Goal: Task Accomplishment & Management: Use online tool/utility

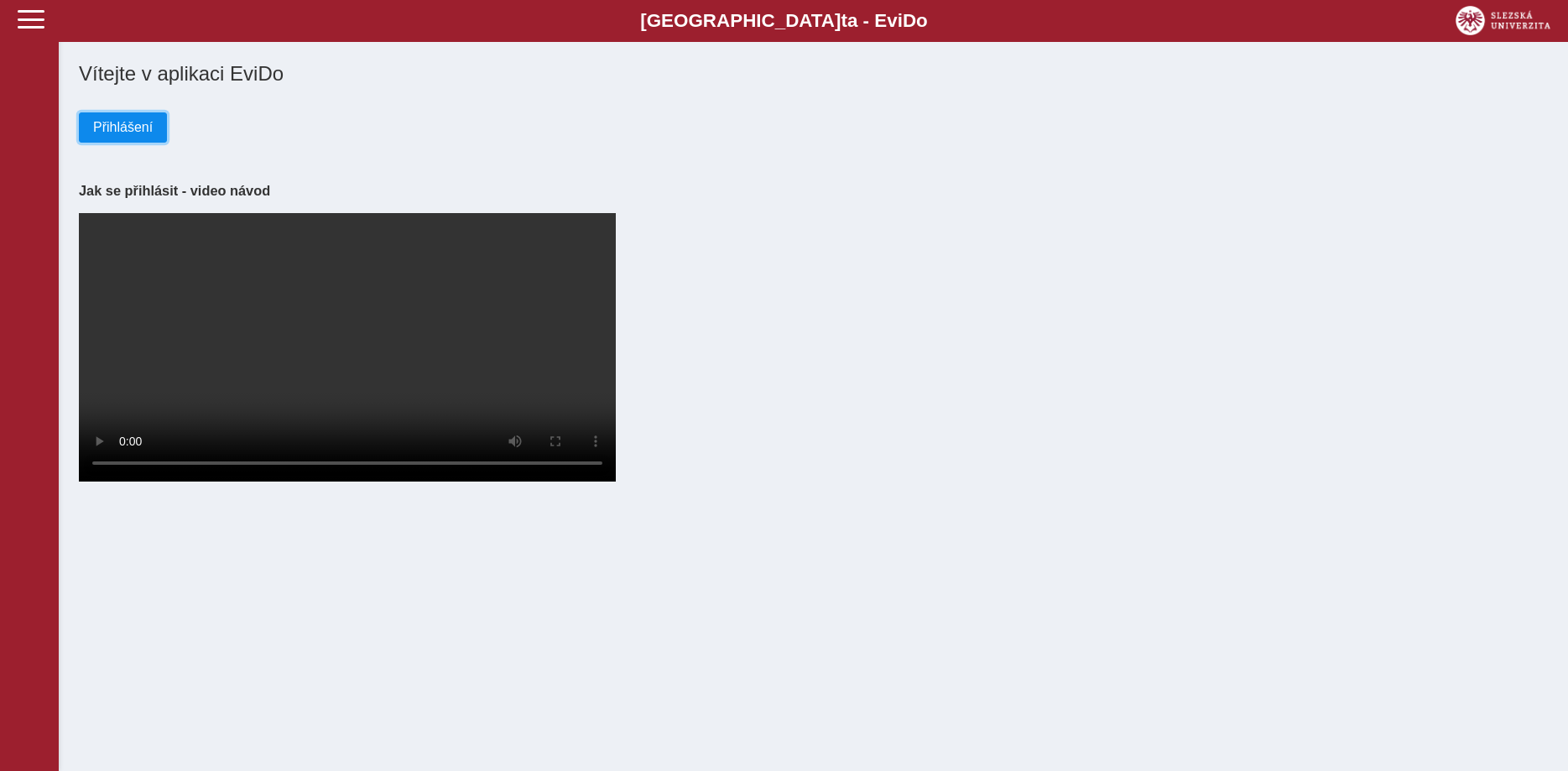
click at [148, 127] on span "Přihlášení" at bounding box center [123, 127] width 60 height 15
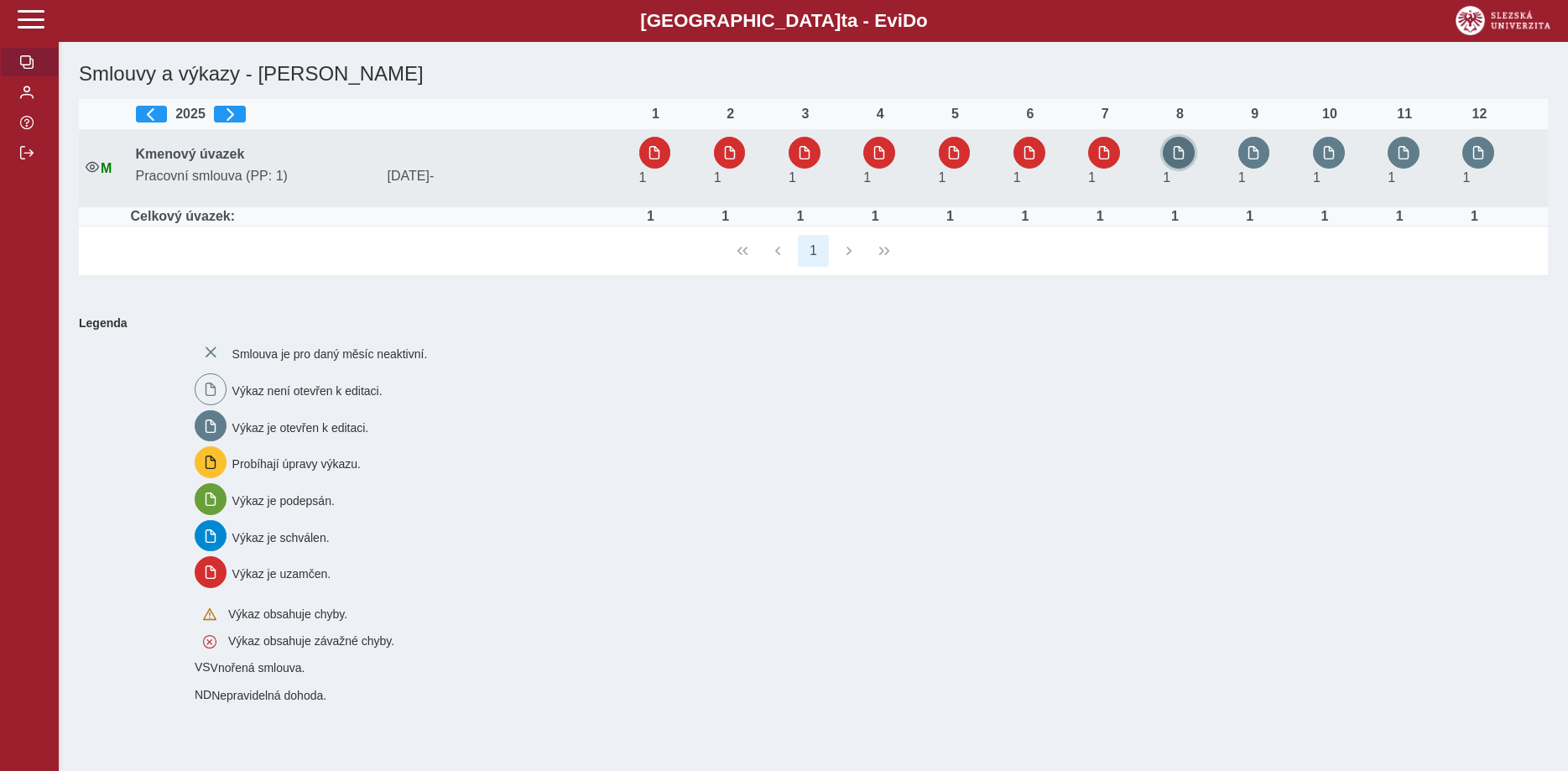
click at [1174, 157] on button "button" at bounding box center [1179, 153] width 32 height 32
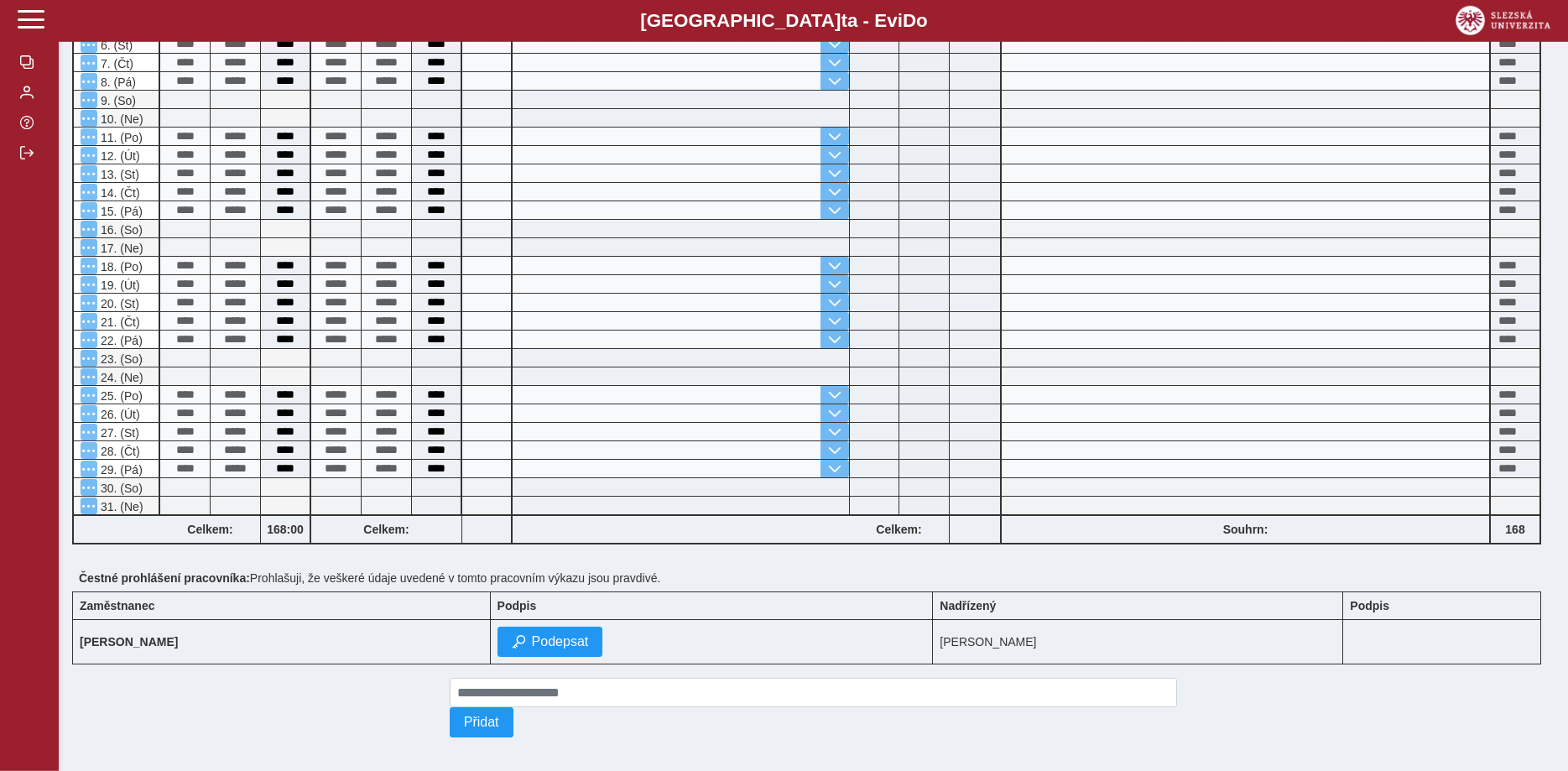
scroll to position [513, 0]
click at [541, 643] on span "Podepsat" at bounding box center [560, 640] width 57 height 15
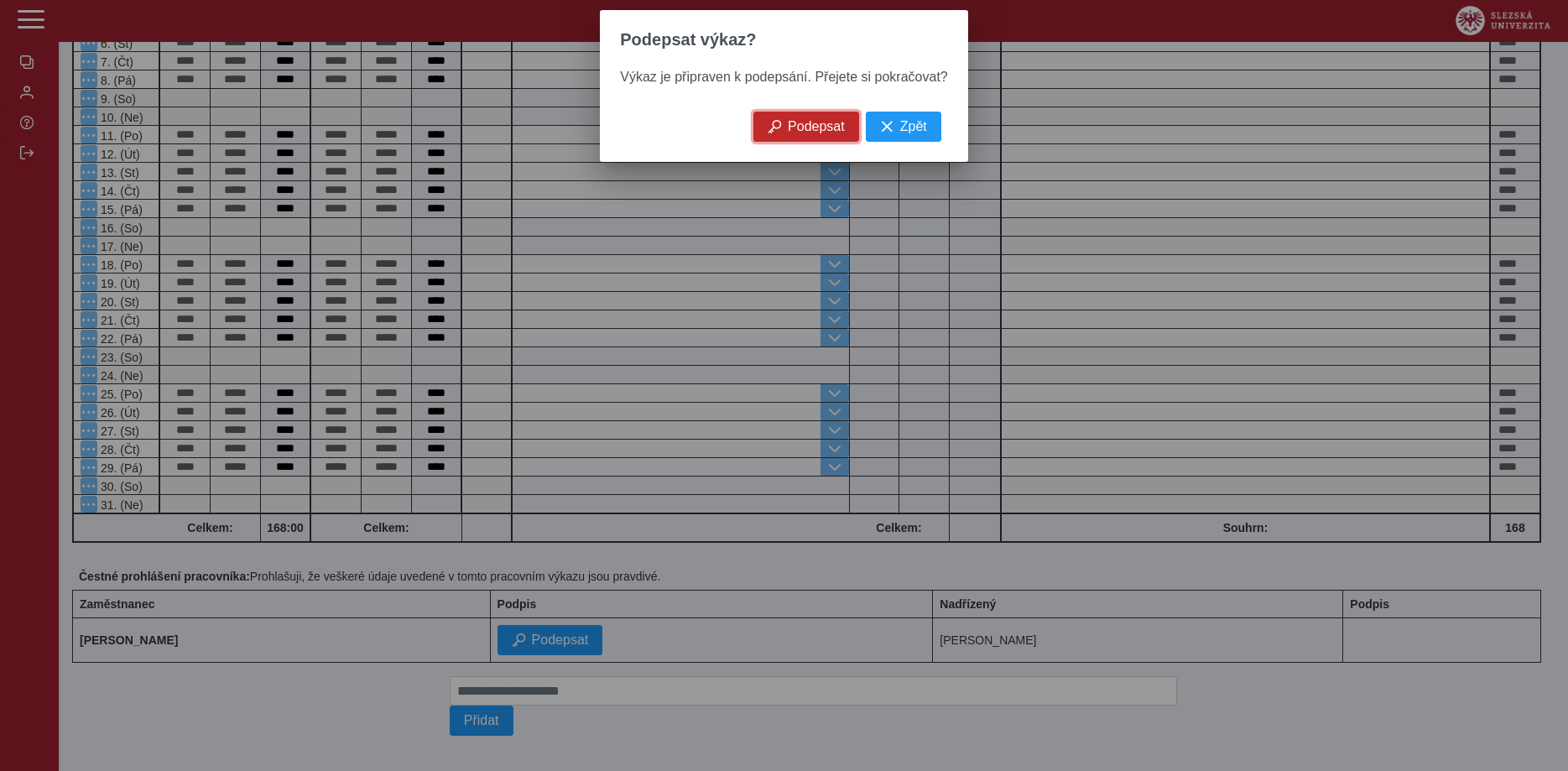
click at [799, 134] on span "Podepsat" at bounding box center [815, 126] width 57 height 15
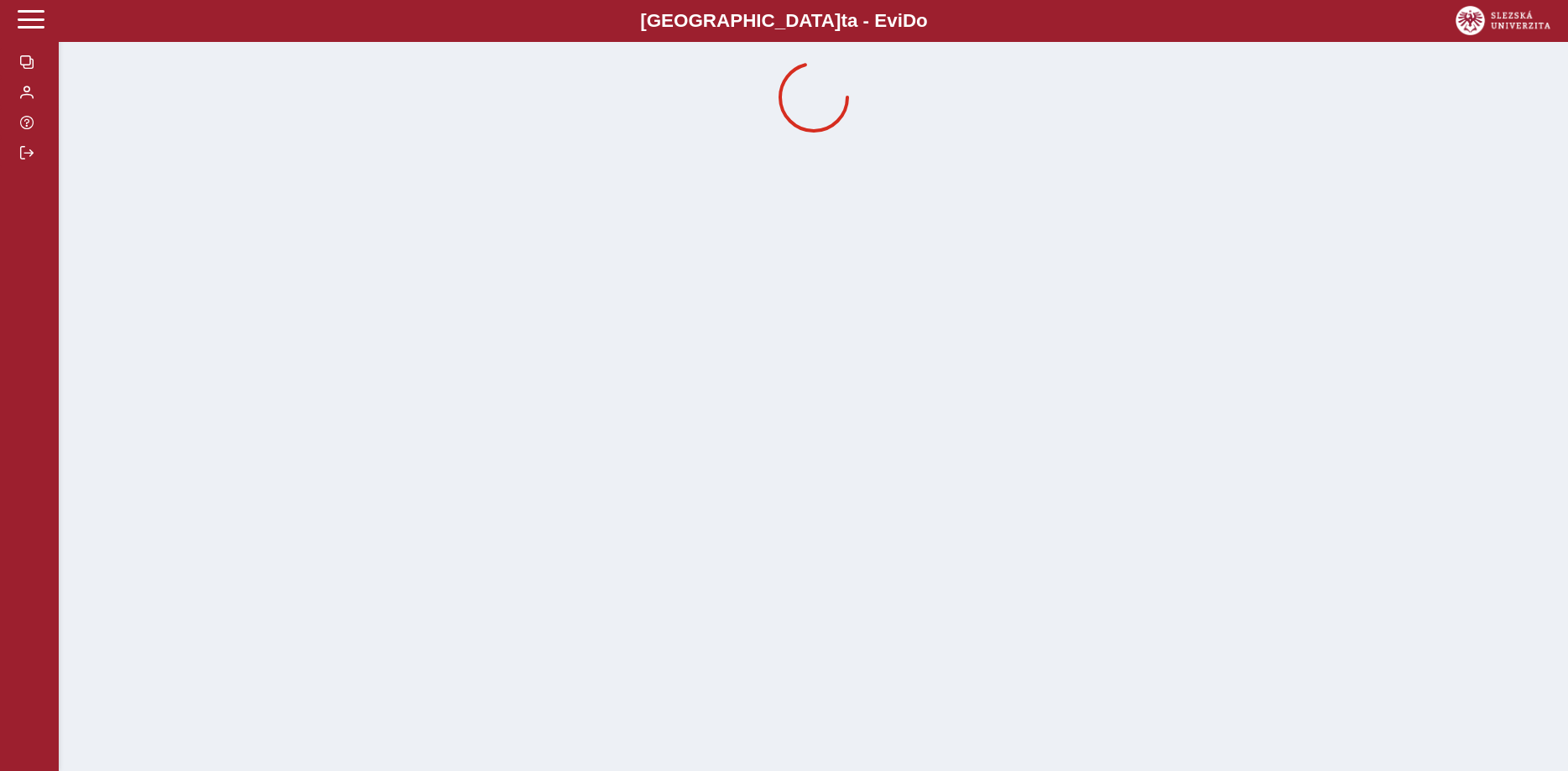
scroll to position [0, 0]
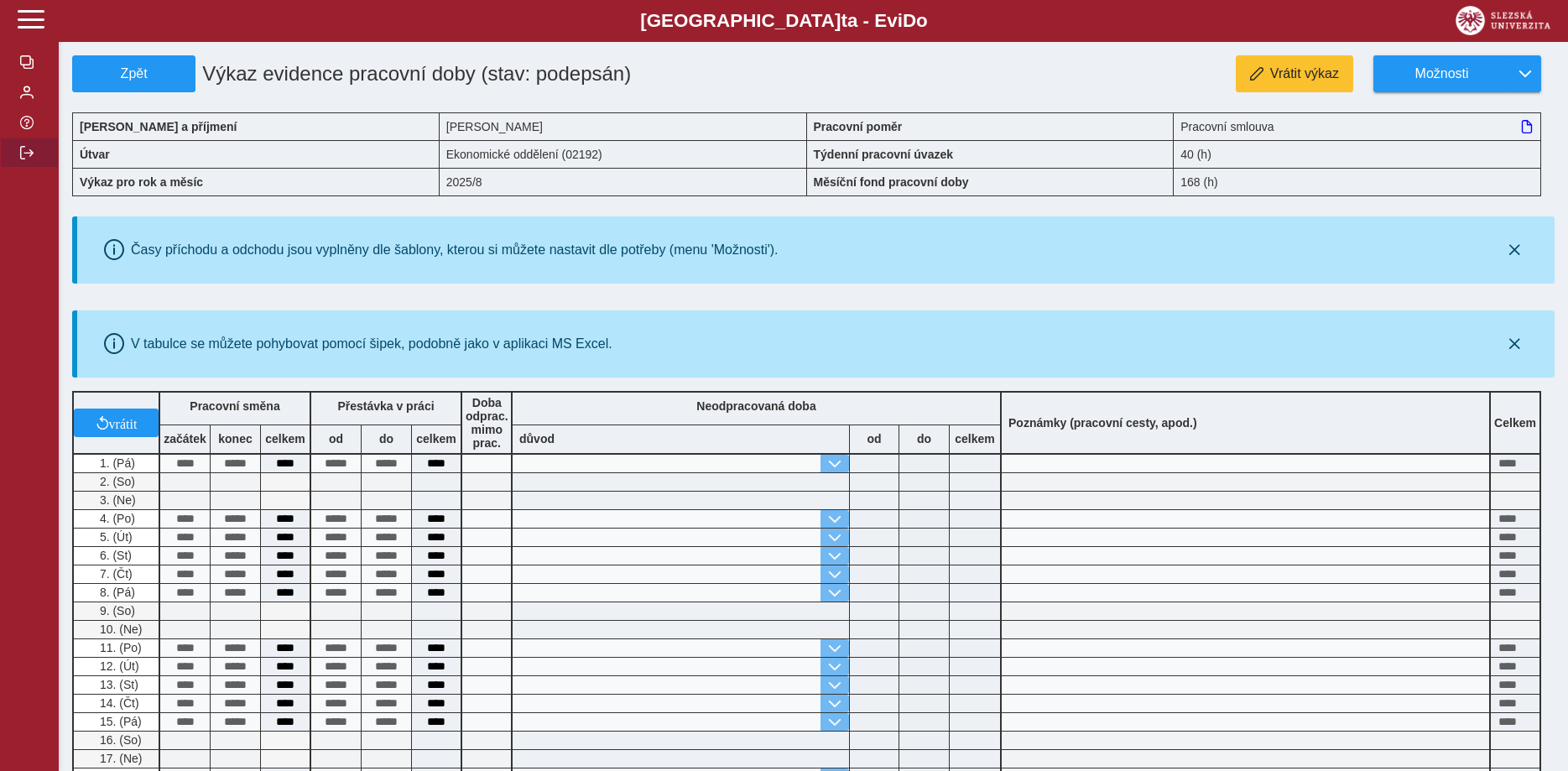
click at [29, 159] on span "button" at bounding box center [26, 153] width 13 height 13
